Goal: Use online tool/utility: Use online tool/utility

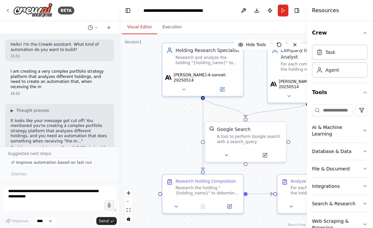
scroll to position [789, 0]
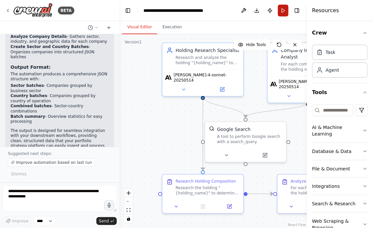
click at [282, 11] on button "Run" at bounding box center [283, 11] width 11 height 12
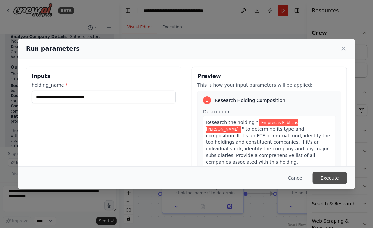
click at [334, 175] on button "Execute" at bounding box center [330, 178] width 34 height 12
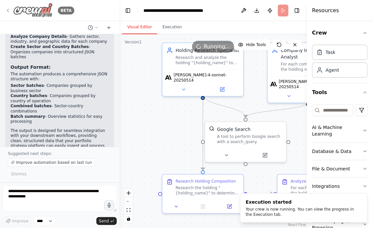
click at [9, 9] on icon at bounding box center [7, 10] width 5 height 5
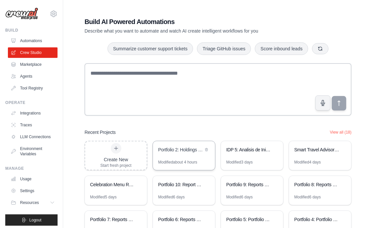
click at [180, 156] on div "Portfolio 2: Holdings Batch Analyzer" at bounding box center [184, 150] width 62 height 18
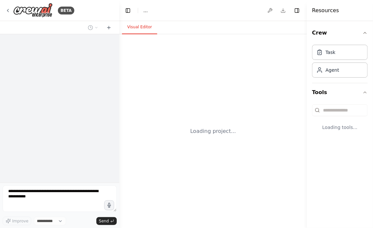
select select "****"
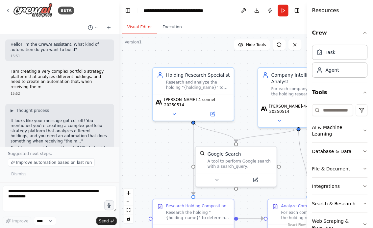
scroll to position [810, 0]
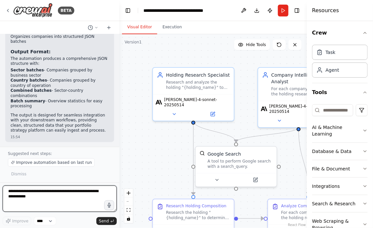
click at [44, 199] on textarea at bounding box center [60, 198] width 114 height 26
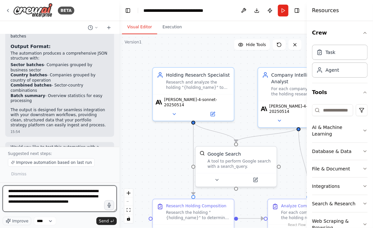
type textarea "**********"
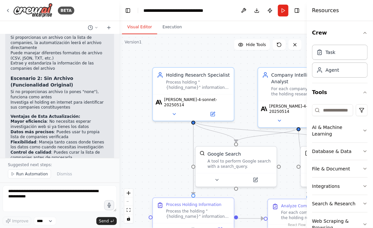
scroll to position [1469, 0]
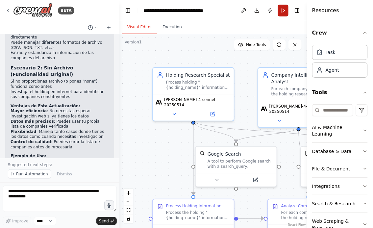
click at [280, 11] on button "Run" at bounding box center [283, 11] width 11 height 12
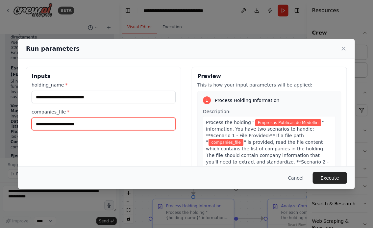
click at [70, 123] on input "companies_file *" at bounding box center [104, 124] width 144 height 12
paste input "**********"
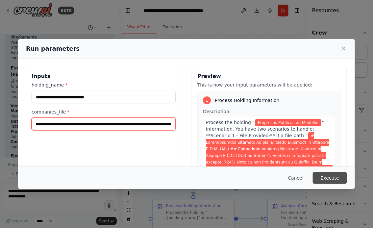
type input "**********"
click at [332, 178] on button "Execute" at bounding box center [330, 178] width 34 height 12
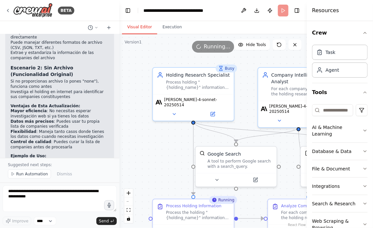
drag, startPoint x: 151, startPoint y: 175, endPoint x: 140, endPoint y: 102, distance: 73.6
click at [140, 102] on div ".deletable-edge-delete-btn { width: 20px; height: 20px; border: 0px solid #ffff…" at bounding box center [212, 131] width 187 height 194
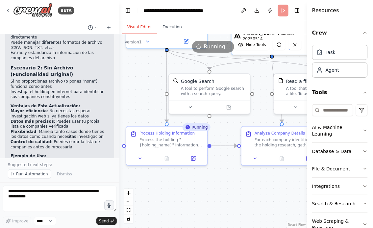
drag, startPoint x: 238, startPoint y: 197, endPoint x: 175, endPoint y: 181, distance: 65.3
click at [175, 181] on div ".deletable-edge-delete-btn { width: 20px; height: 20px; border: 0px solid #ffff…" at bounding box center [212, 131] width 187 height 194
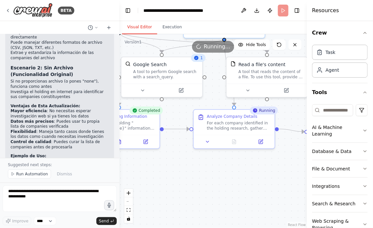
drag, startPoint x: 180, startPoint y: 173, endPoint x: 241, endPoint y: 176, distance: 61.5
click at [242, 176] on div ".deletable-edge-delete-btn { width: 20px; height: 20px; border: 0px solid #ffff…" at bounding box center [212, 131] width 187 height 194
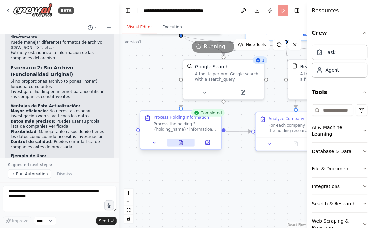
click at [183, 141] on icon at bounding box center [180, 142] width 5 height 5
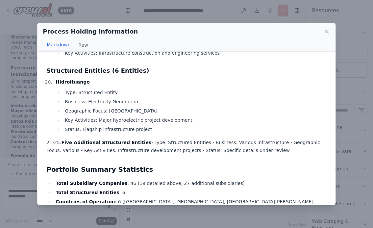
scroll to position [1467, 0]
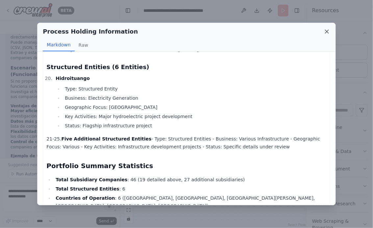
click at [325, 32] on icon at bounding box center [327, 31] width 7 height 7
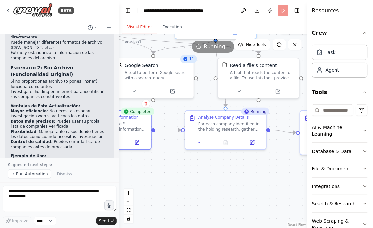
drag, startPoint x: 237, startPoint y: 174, endPoint x: 166, endPoint y: 172, distance: 70.4
click at [166, 172] on div ".deletable-edge-delete-btn { width: 20px; height: 20px; border: 0px solid #ffff…" at bounding box center [212, 131] width 187 height 194
drag, startPoint x: 227, startPoint y: 183, endPoint x: 181, endPoint y: 183, distance: 46.0
click at [181, 183] on div ".deletable-edge-delete-btn { width: 20px; height: 20px; border: 0px solid #ffff…" at bounding box center [212, 131] width 187 height 194
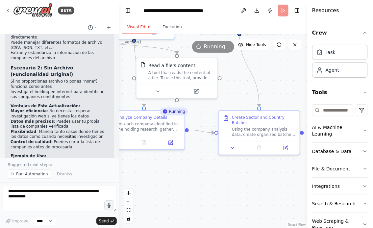
drag, startPoint x: 216, startPoint y: 193, endPoint x: 185, endPoint y: 193, distance: 30.6
click at [185, 193] on div ".deletable-edge-delete-btn { width: 20px; height: 20px; border: 0px solid #ffff…" at bounding box center [212, 131] width 187 height 194
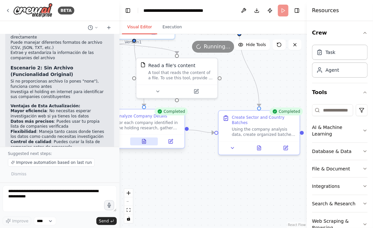
click at [143, 142] on icon at bounding box center [144, 142] width 2 height 0
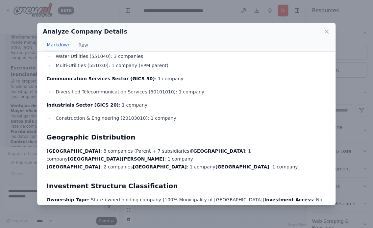
scroll to position [1291, 0]
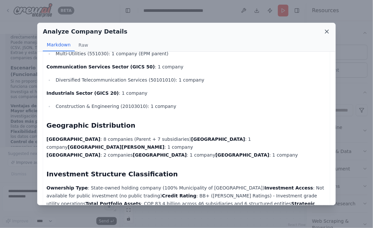
click at [325, 33] on icon at bounding box center [327, 31] width 7 height 7
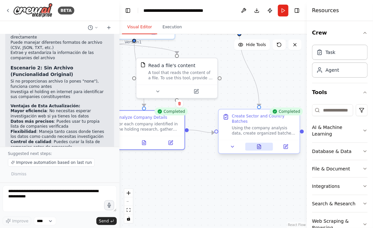
click at [259, 148] on icon at bounding box center [260, 146] width 4 height 4
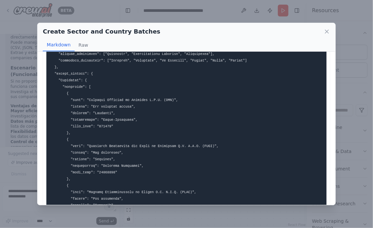
scroll to position [39, 0]
click at [82, 46] on button "Raw" at bounding box center [83, 45] width 17 height 12
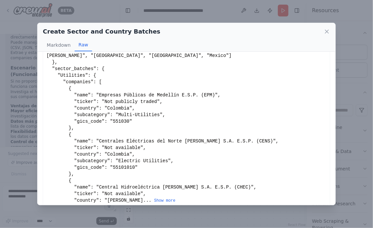
scroll to position [55, 0]
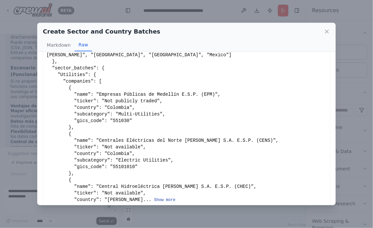
click at [154, 197] on button "Show more" at bounding box center [164, 199] width 21 height 5
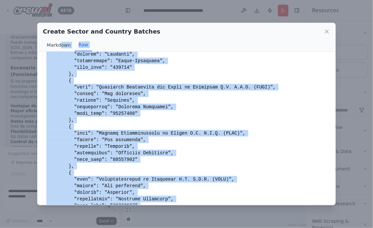
scroll to position [0, 0]
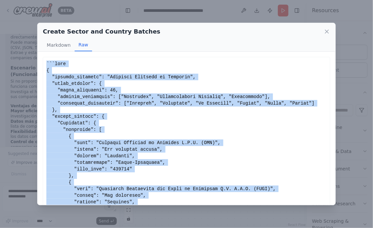
drag, startPoint x: 57, startPoint y: 187, endPoint x: 46, endPoint y: 61, distance: 126.8
copy div "```json { "holding_analyzed": "Empresas Publicas de Medellin", "batch_summary":…"
